Goal: Information Seeking & Learning: Learn about a topic

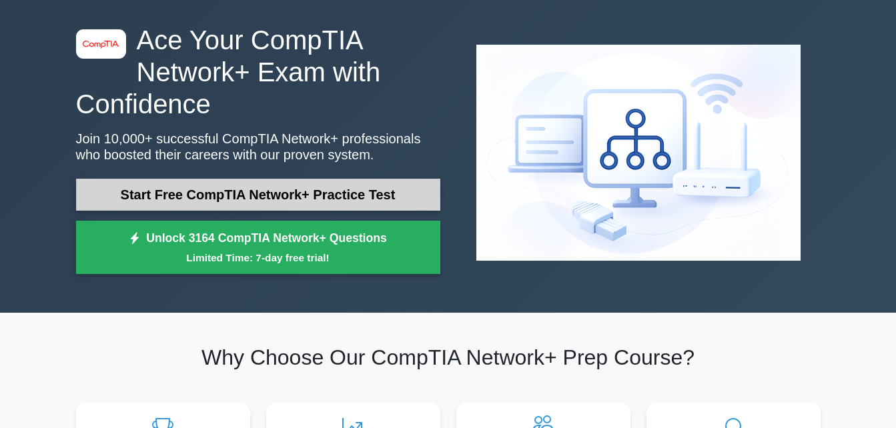
scroll to position [93, 0]
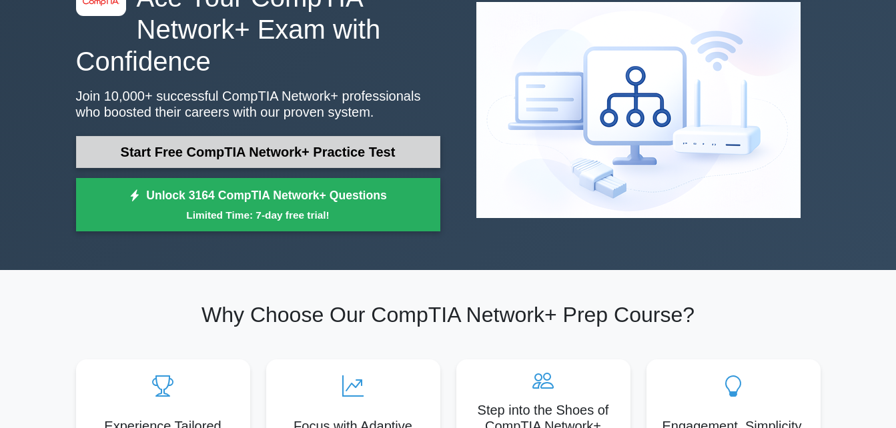
click at [237, 149] on link "Start Free CompTIA Network+ Practice Test" at bounding box center [258, 152] width 364 height 32
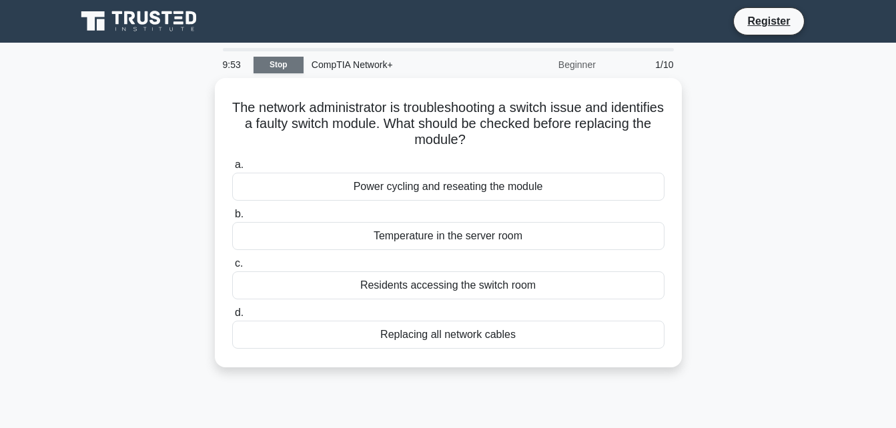
click at [272, 70] on link "Stop" at bounding box center [278, 65] width 50 height 17
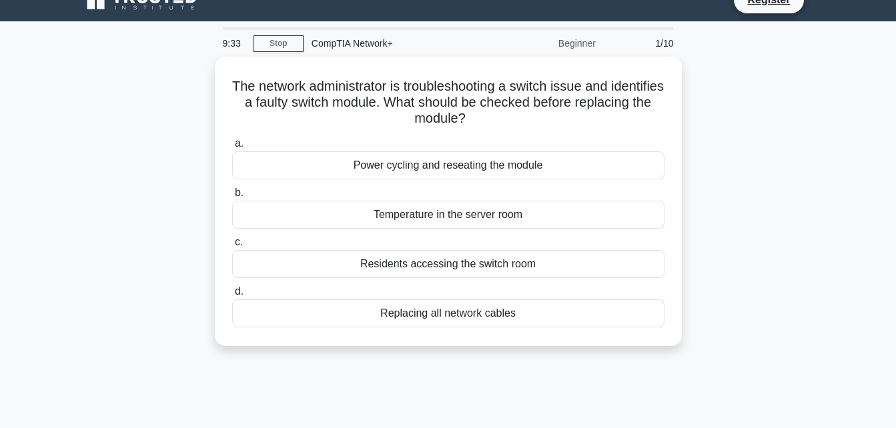
scroll to position [21, 0]
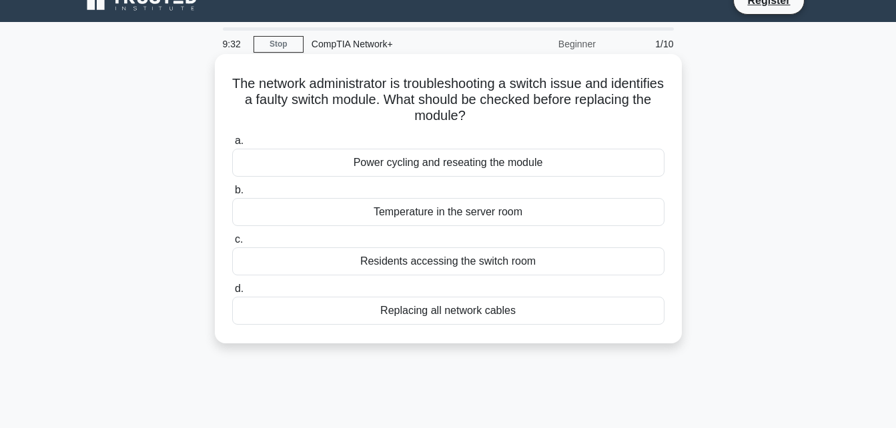
click at [612, 176] on div "Power cycling and reseating the module" at bounding box center [448, 163] width 432 height 28
click at [232, 145] on input "a. Power cycling and reseating the module" at bounding box center [232, 141] width 0 height 9
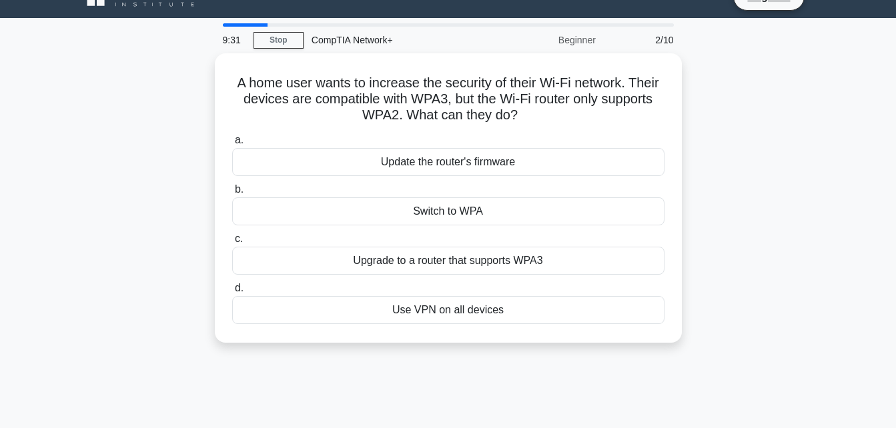
scroll to position [23, 0]
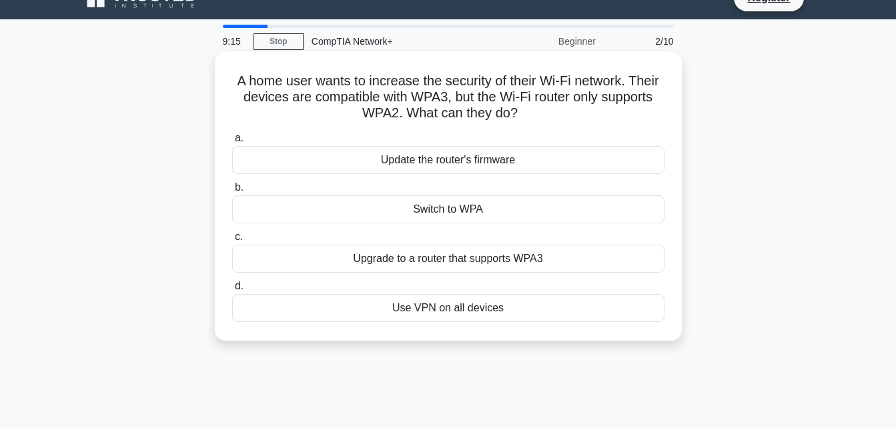
click at [585, 161] on div "Update the router's firmware" at bounding box center [448, 160] width 432 height 28
click at [232, 143] on input "a. Update the router's firmware" at bounding box center [232, 138] width 0 height 9
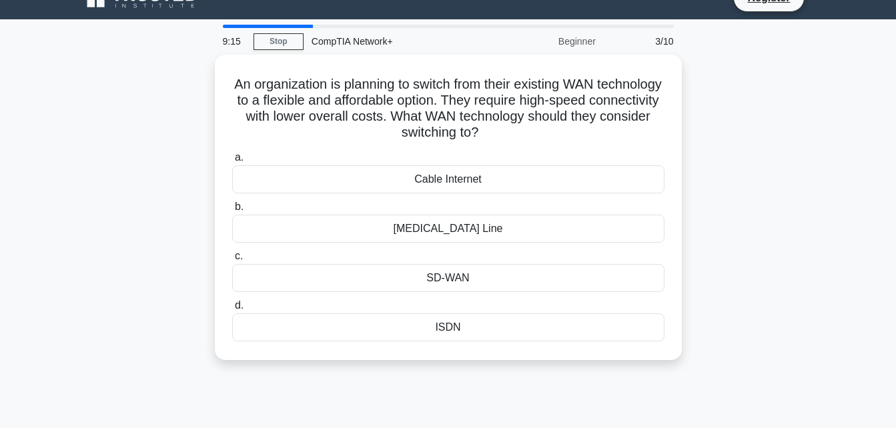
scroll to position [0, 0]
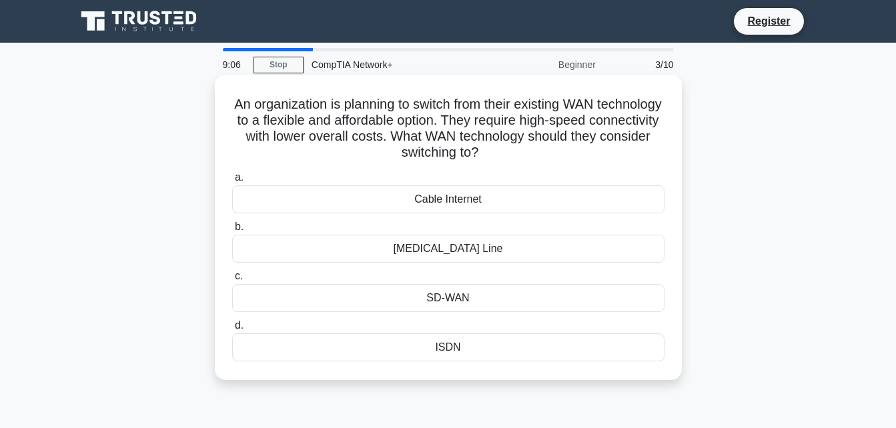
click at [610, 200] on div "Cable Internet" at bounding box center [448, 199] width 432 height 28
click at [232, 182] on input "a. Cable Internet" at bounding box center [232, 177] width 0 height 9
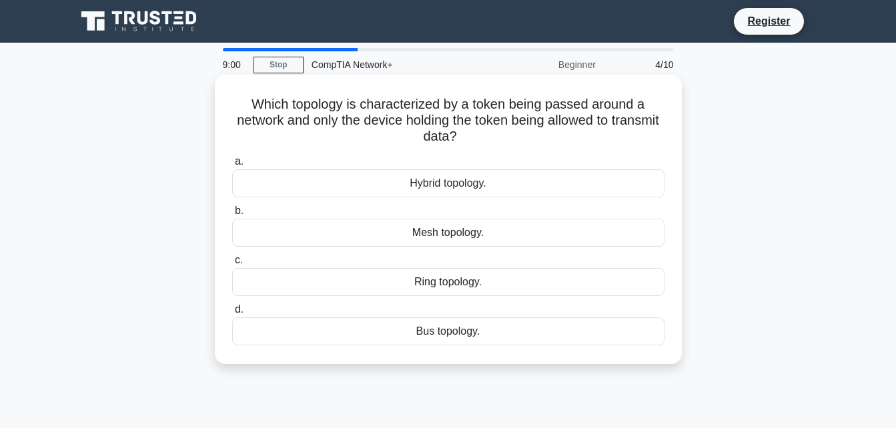
click at [486, 281] on div "Ring topology." at bounding box center [448, 282] width 432 height 28
click at [232, 265] on input "c. Ring topology." at bounding box center [232, 260] width 0 height 9
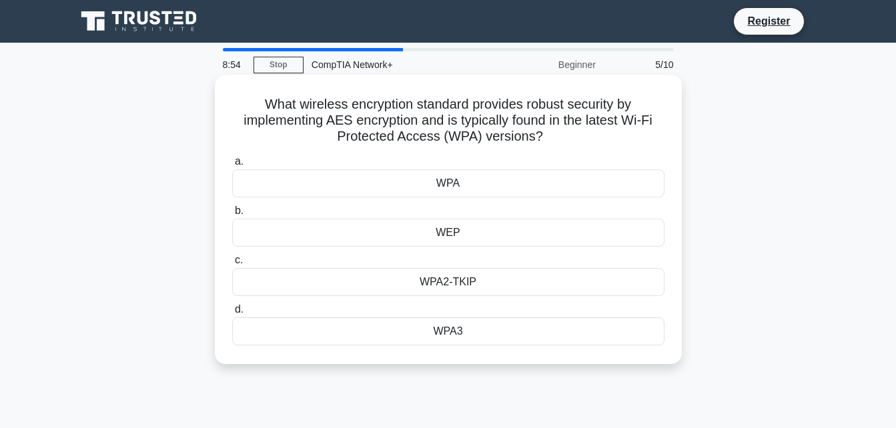
click at [515, 278] on div "WPA2-TKIP" at bounding box center [448, 282] width 432 height 28
click at [232, 265] on input "c. WPA2-TKIP" at bounding box center [232, 260] width 0 height 9
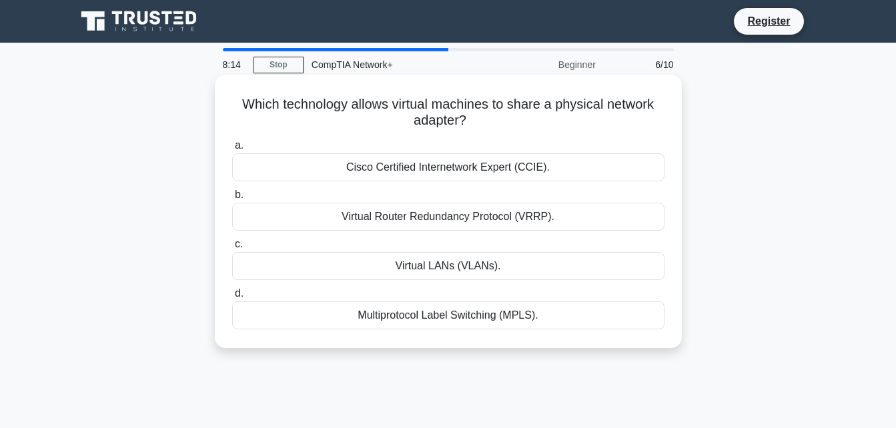
click at [529, 274] on div "Virtual LANs (VLANs)." at bounding box center [448, 266] width 432 height 28
click at [232, 249] on input "c. Virtual LANs (VLANs)." at bounding box center [232, 244] width 0 height 9
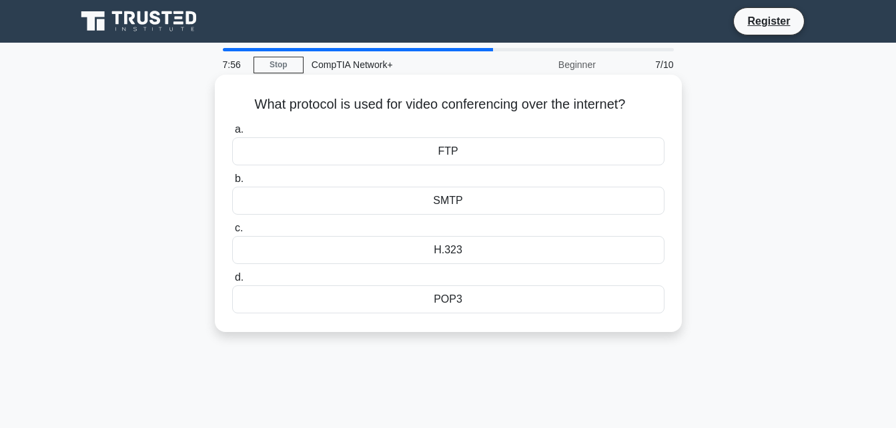
click at [519, 163] on div "FTP" at bounding box center [448, 151] width 432 height 28
click at [232, 134] on input "a. FTP" at bounding box center [232, 129] width 0 height 9
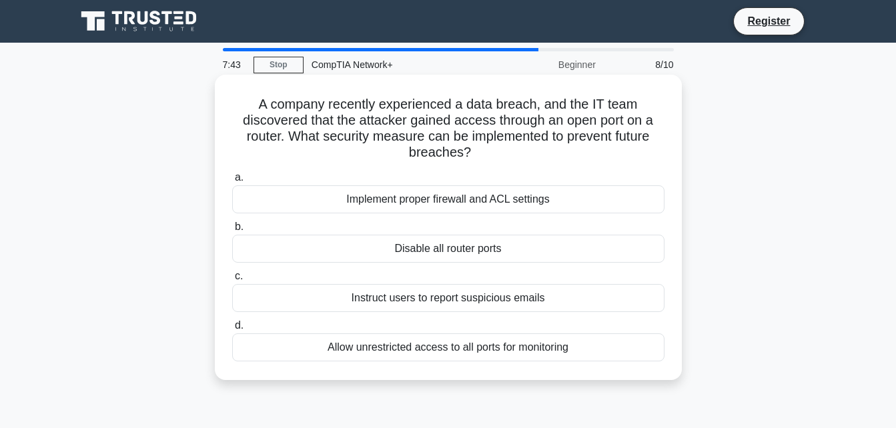
click at [555, 213] on div "Implement proper firewall and ACL settings" at bounding box center [448, 199] width 432 height 28
click at [232, 182] on input "a. Implement proper firewall and ACL settings" at bounding box center [232, 177] width 0 height 9
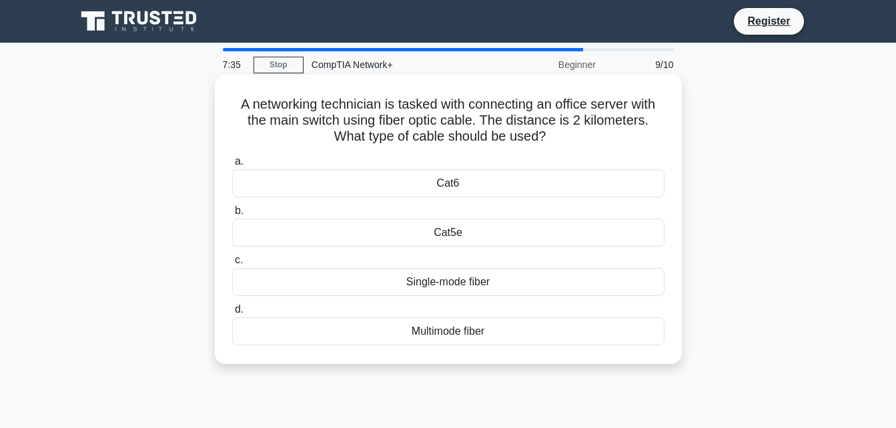
click at [501, 340] on div "Multimode fiber" at bounding box center [448, 331] width 432 height 28
click at [232, 314] on input "d. Multimode fiber" at bounding box center [232, 309] width 0 height 9
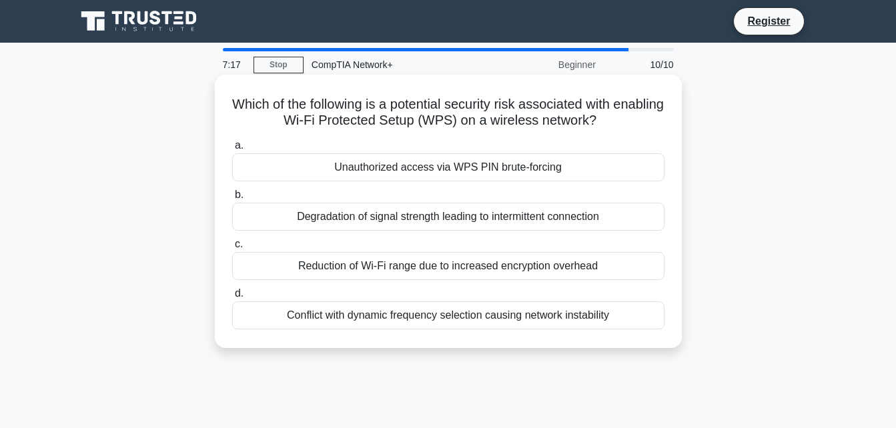
click at [577, 159] on div "Unauthorized access via WPS PIN brute-forcing" at bounding box center [448, 167] width 432 height 28
click at [232, 150] on input "a. Unauthorized access via WPS PIN brute-forcing" at bounding box center [232, 145] width 0 height 9
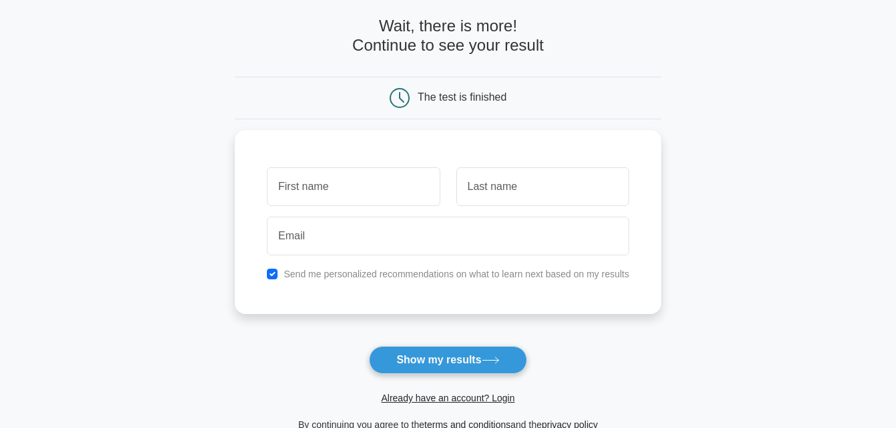
scroll to position [53, 0]
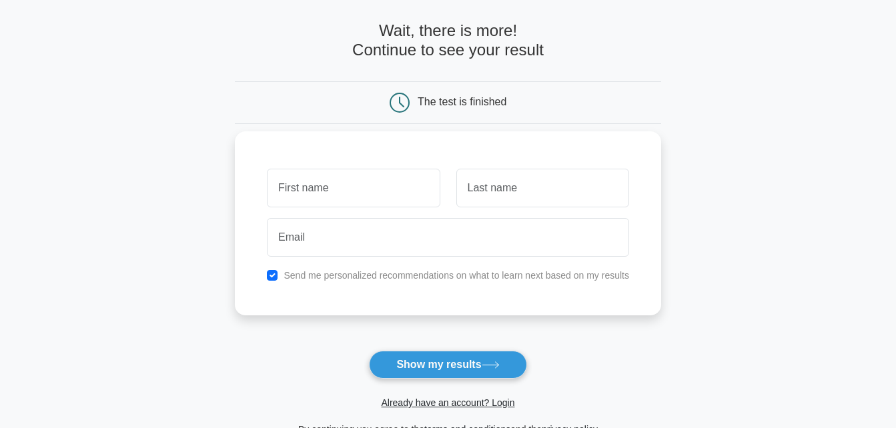
click at [369, 185] on input "text" at bounding box center [353, 188] width 173 height 39
type input "jay"
click at [519, 197] on input "text" at bounding box center [542, 188] width 173 height 39
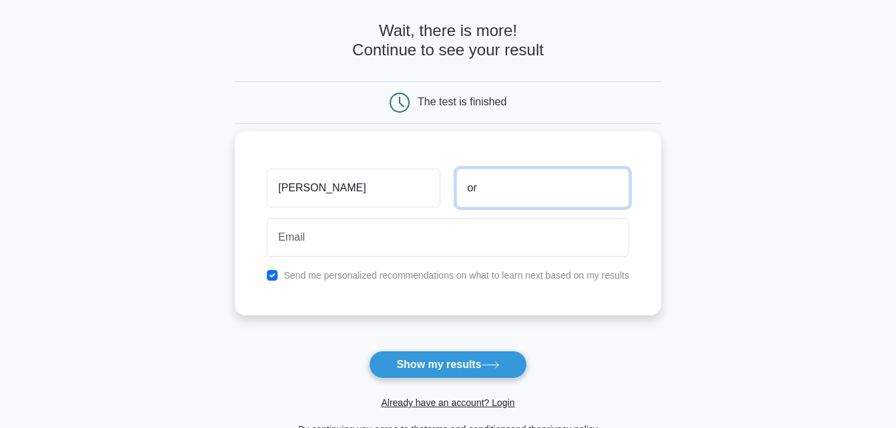
type input "or"
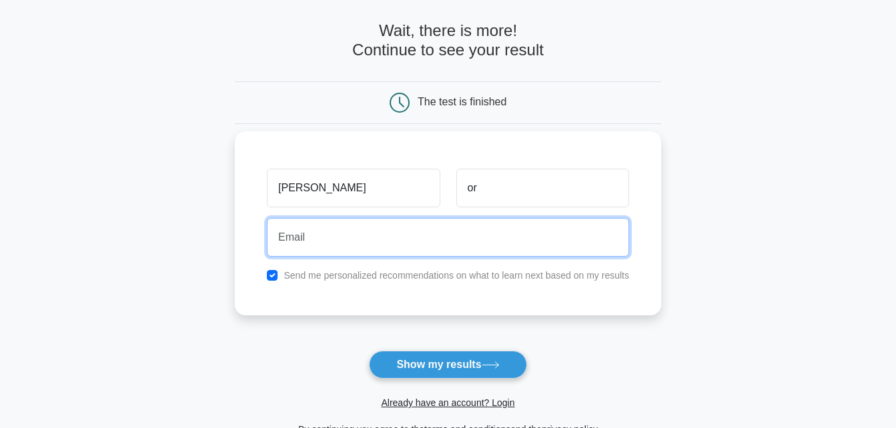
click at [403, 240] on input "email" at bounding box center [448, 237] width 362 height 39
type input "jjknicks720@gmail.com"
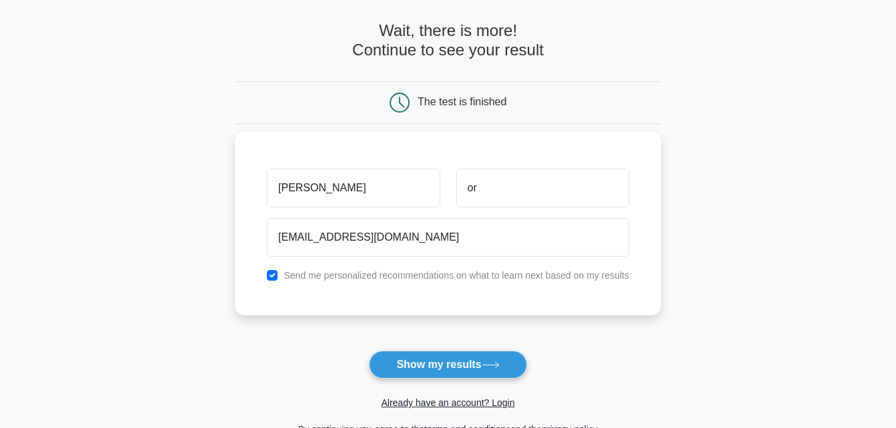
click at [563, 275] on label "Send me personalized recommendations on what to learn next based on my results" at bounding box center [455, 275] width 345 height 11
click at [276, 279] on input "checkbox" at bounding box center [272, 275] width 11 height 11
click at [277, 273] on input "checkbox" at bounding box center [272, 275] width 11 height 11
checkbox input "true"
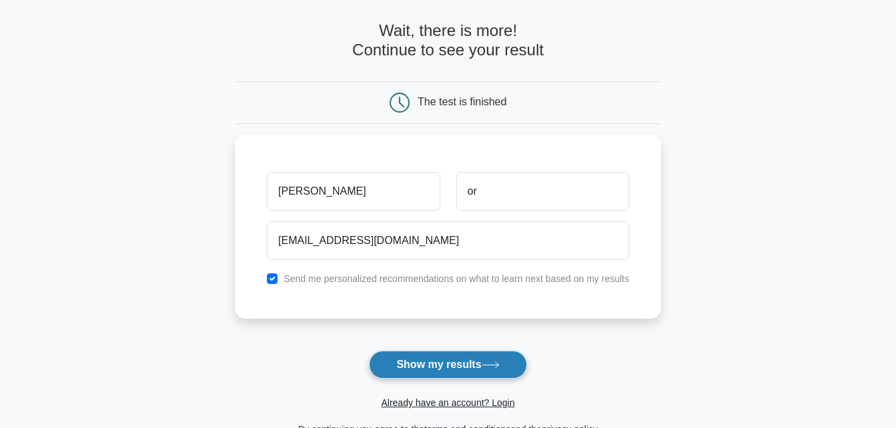
click at [455, 363] on button "Show my results" at bounding box center [447, 365] width 157 height 28
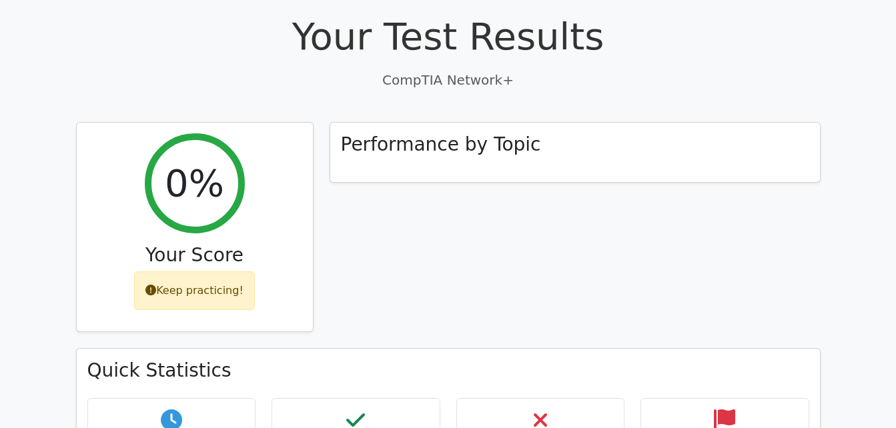
scroll to position [414, 0]
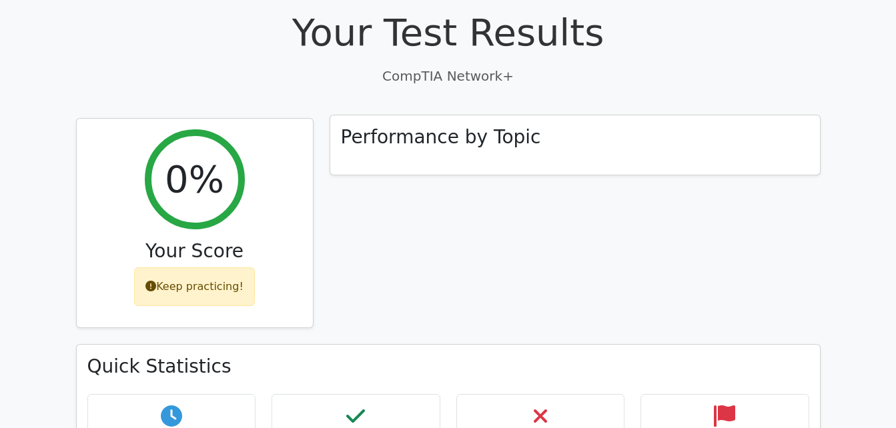
click at [676, 115] on div "Performance by Topic" at bounding box center [574, 145] width 489 height 60
click at [579, 149] on div "Performance by Topic" at bounding box center [574, 231] width 507 height 227
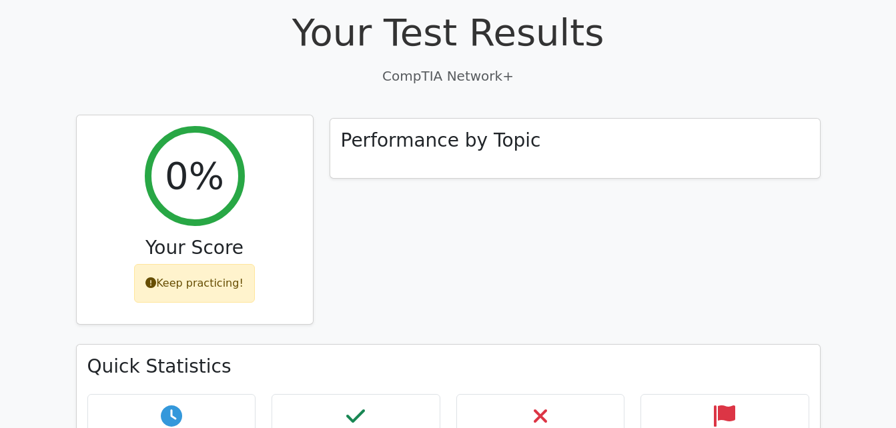
click at [239, 264] on div "Keep practicing!" at bounding box center [194, 283] width 121 height 39
click at [197, 264] on div "Keep practicing!" at bounding box center [194, 283] width 121 height 39
click at [183, 264] on div "Keep practicing!" at bounding box center [194, 283] width 121 height 39
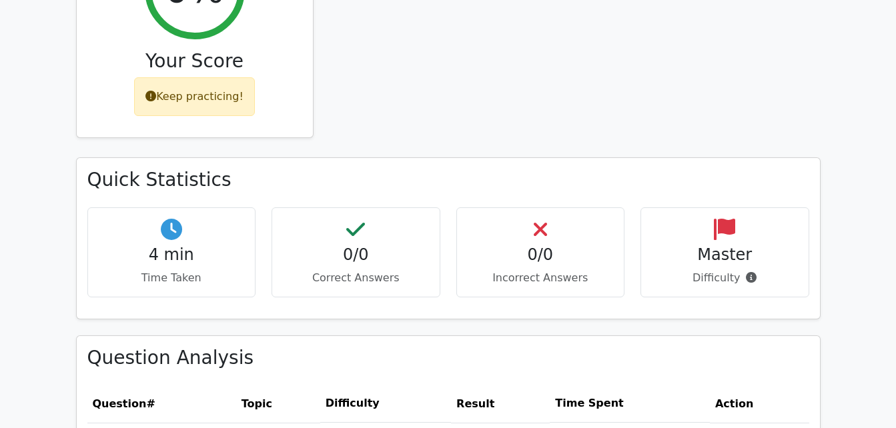
scroll to position [601, 0]
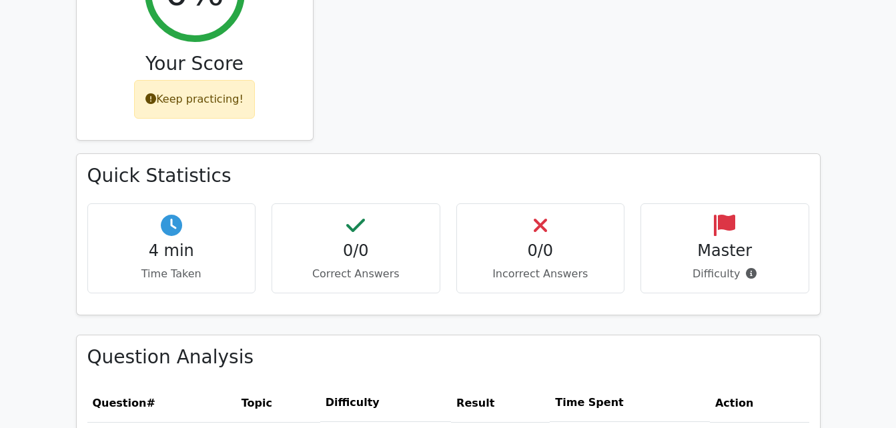
click at [425, 241] on h4 "0/0" at bounding box center [356, 250] width 146 height 19
click at [671, 203] on div "Master Difficulty" at bounding box center [724, 248] width 169 height 90
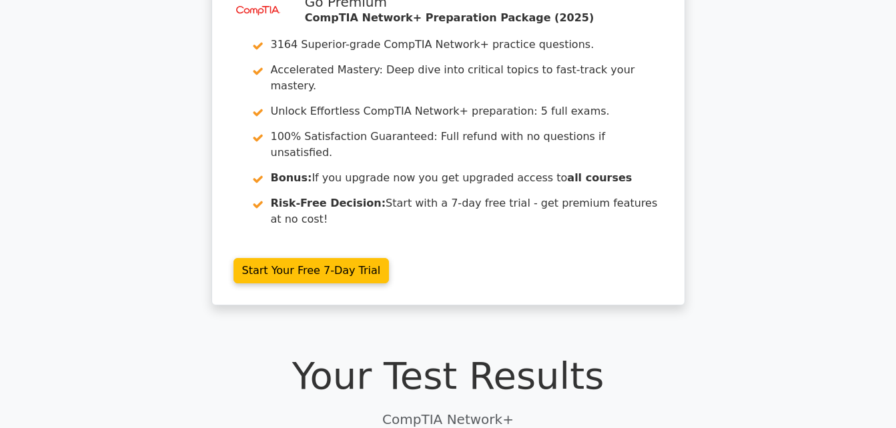
scroll to position [0, 0]
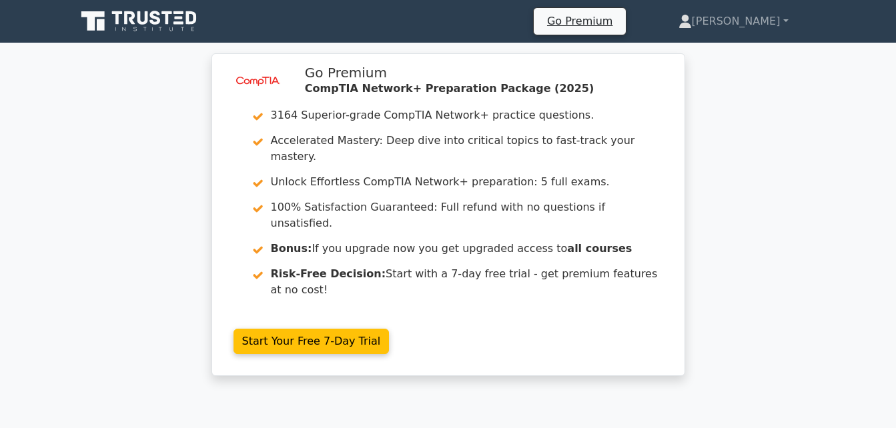
drag, startPoint x: 750, startPoint y: 109, endPoint x: 147, endPoint y: 25, distance: 609.4
click at [147, 25] on icon at bounding box center [140, 21] width 128 height 25
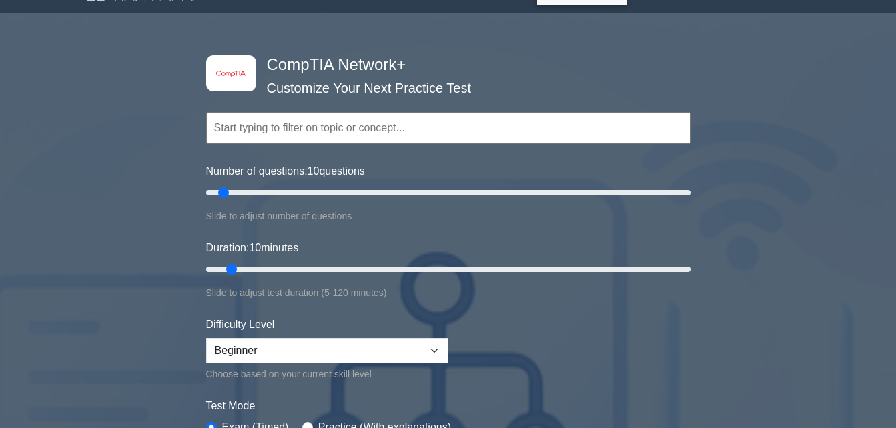
scroll to position [28, 0]
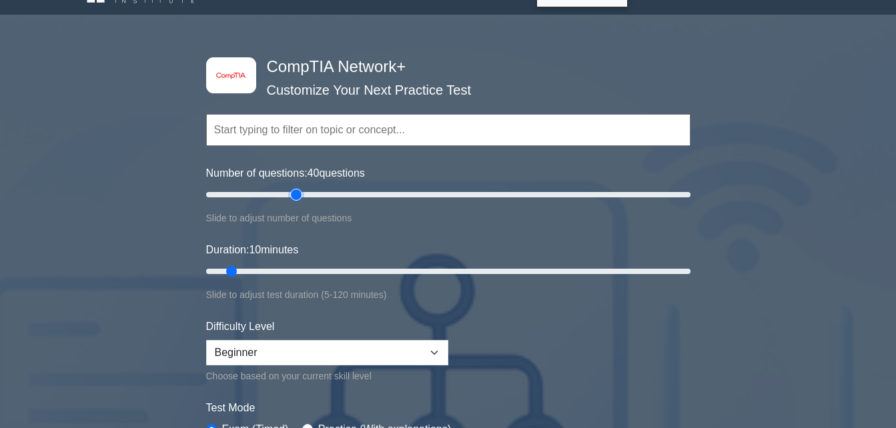
click at [296, 196] on input "Number of questions: 40 questions" at bounding box center [448, 195] width 484 height 16
type input "10"
click at [225, 199] on input "Number of questions: 10 questions" at bounding box center [448, 195] width 484 height 16
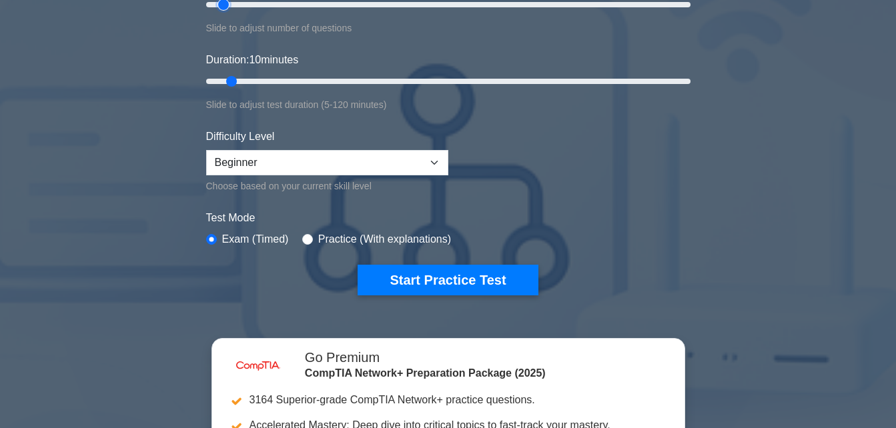
scroll to position [219, 0]
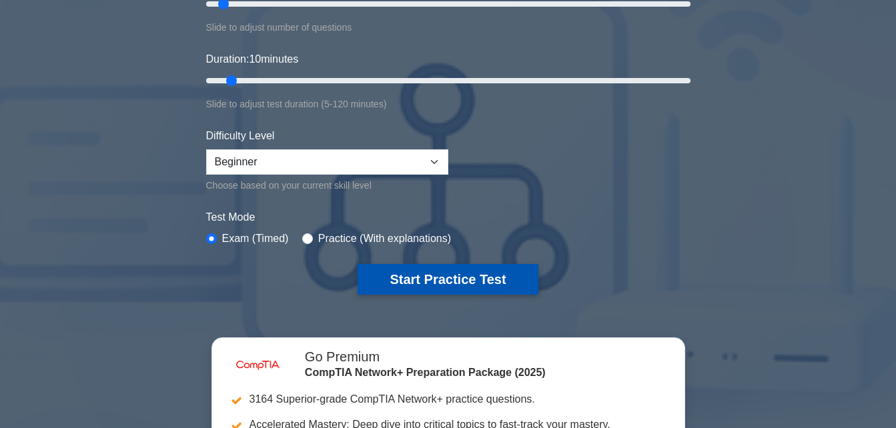
click at [401, 276] on button "Start Practice Test" at bounding box center [447, 279] width 180 height 31
